Goal: Task Accomplishment & Management: Use online tool/utility

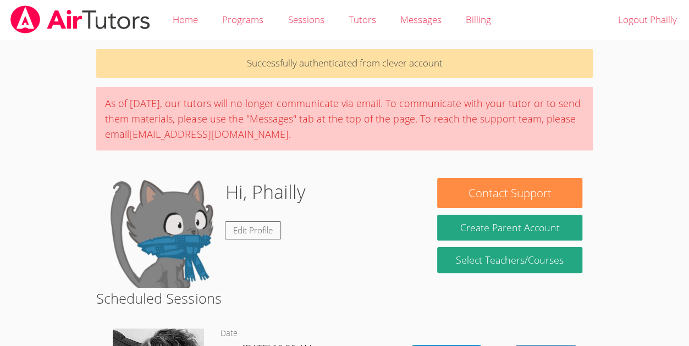
click at [407, 102] on div "As of Saturday, March 22nd, our tutors will no longer communicate via email. To…" at bounding box center [344, 119] width 496 height 64
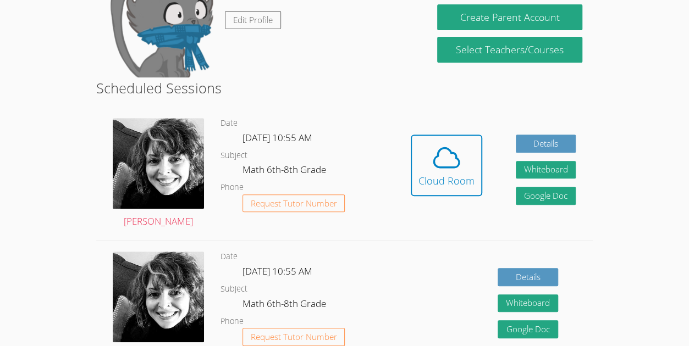
scroll to position [215, 0]
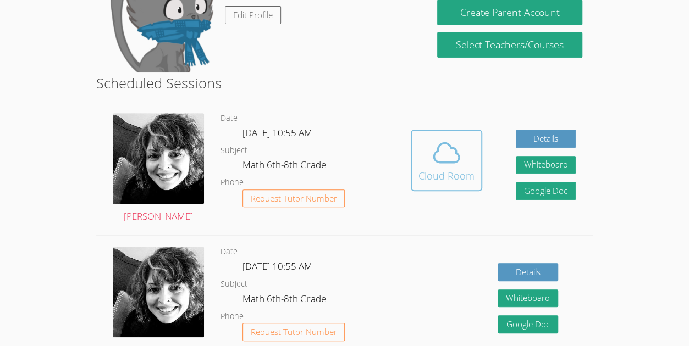
click at [446, 156] on icon at bounding box center [446, 152] width 31 height 31
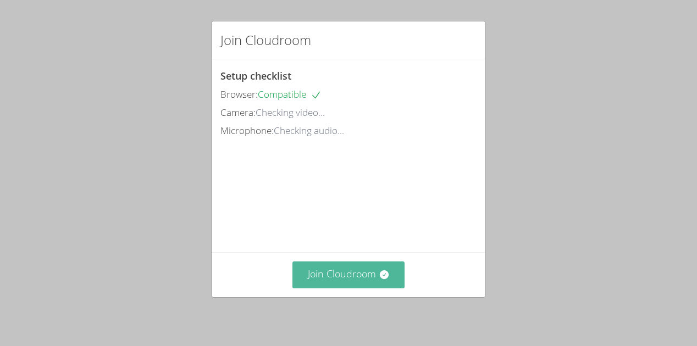
click at [367, 270] on button "Join Cloudroom" at bounding box center [348, 275] width 113 height 27
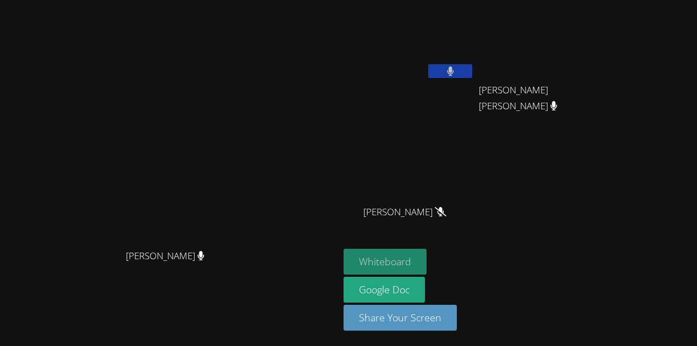
click at [427, 261] on button "Whiteboard" at bounding box center [385, 262] width 83 height 26
